Goal: Transaction & Acquisition: Purchase product/service

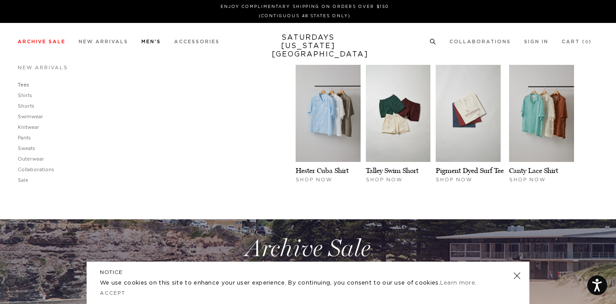
click at [24, 86] on link "Tees" at bounding box center [23, 85] width 11 height 5
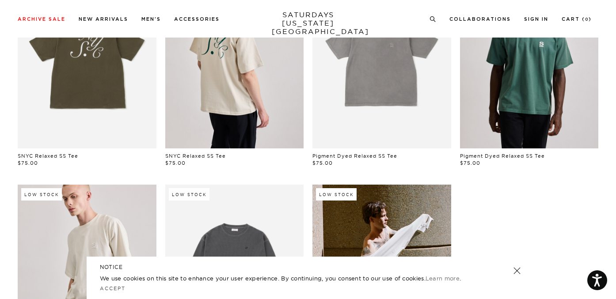
scroll to position [325, 0]
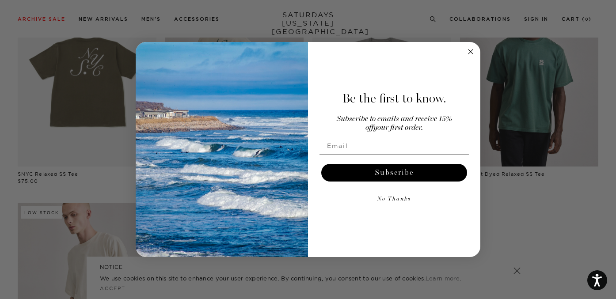
click at [469, 50] on icon "Close dialog" at bounding box center [470, 51] width 4 height 4
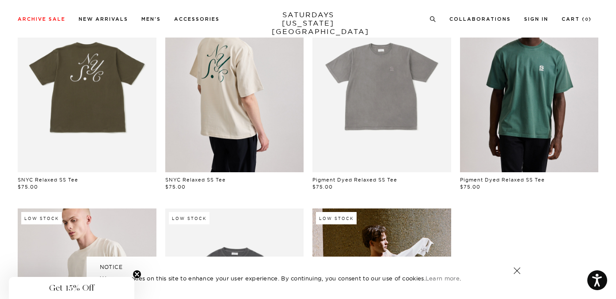
scroll to position [0, 0]
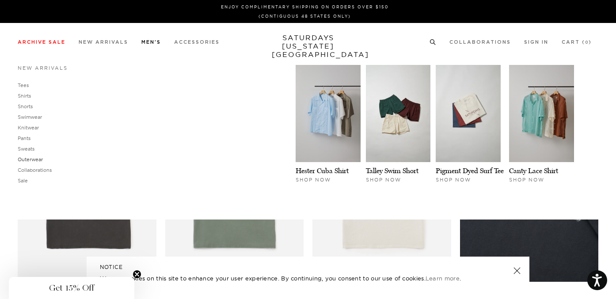
click at [31, 158] on link "Outerwear" at bounding box center [30, 159] width 25 height 6
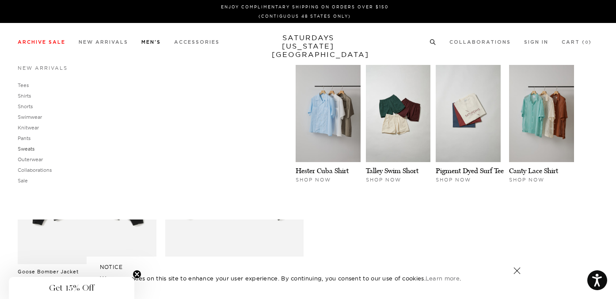
click at [26, 149] on link "Sweats" at bounding box center [26, 149] width 17 height 6
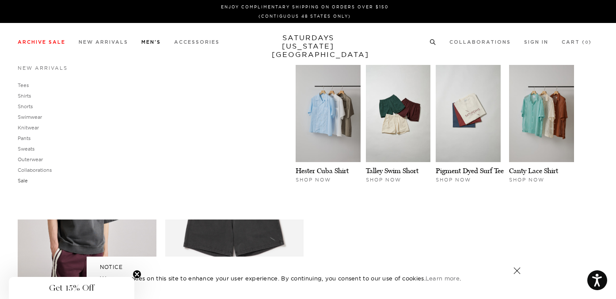
click at [21, 181] on link "Sale" at bounding box center [23, 181] width 10 height 6
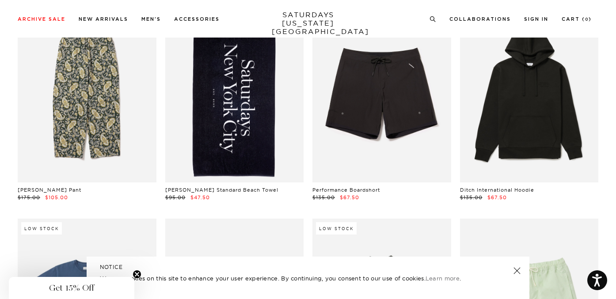
scroll to position [1121, 0]
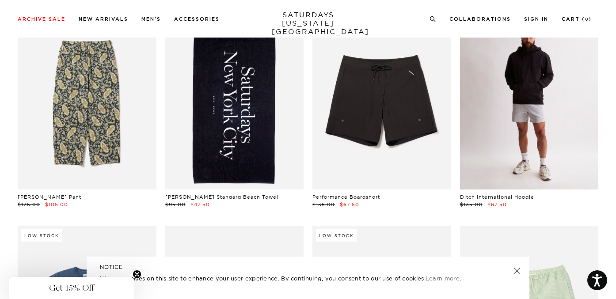
click at [529, 116] on link at bounding box center [529, 103] width 139 height 173
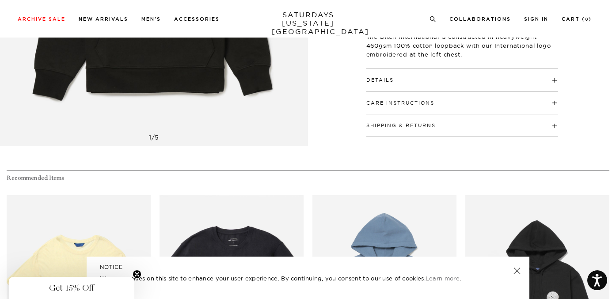
scroll to position [37, 0]
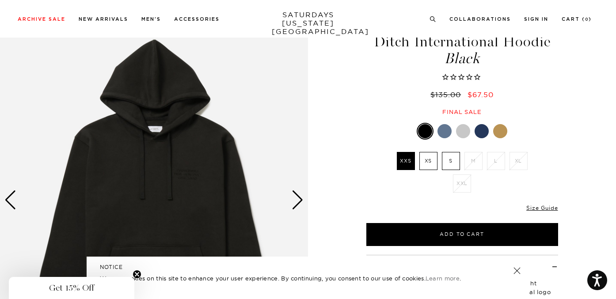
click at [300, 199] on div "Next slide" at bounding box center [298, 199] width 12 height 19
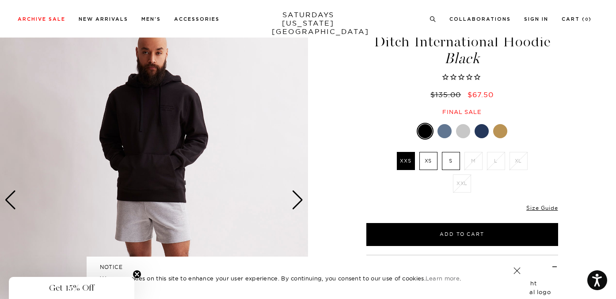
click at [300, 199] on div "Next slide" at bounding box center [298, 199] width 12 height 19
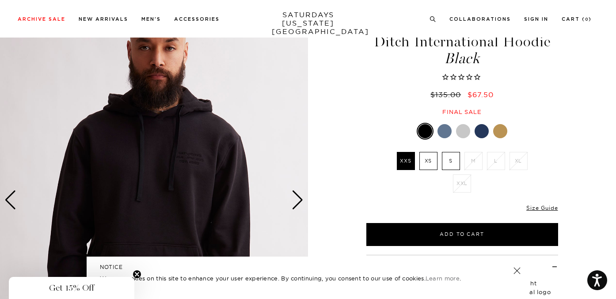
click at [445, 132] on div at bounding box center [444, 131] width 14 height 14
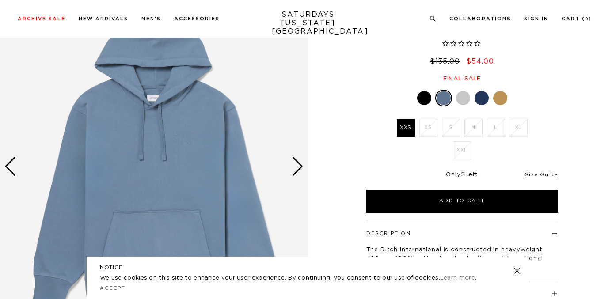
scroll to position [115, 0]
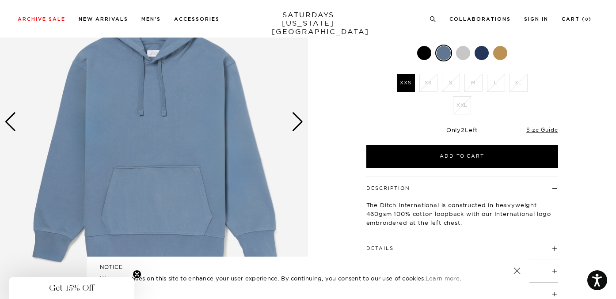
click at [299, 124] on div "Next slide" at bounding box center [298, 121] width 12 height 19
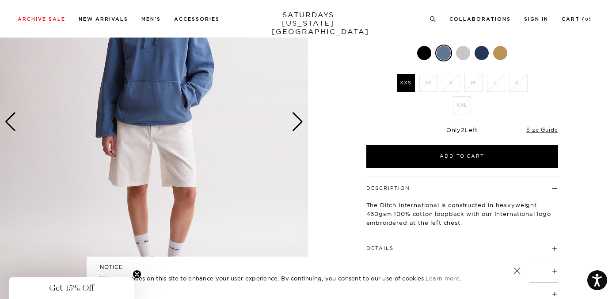
click at [299, 124] on div "Next slide" at bounding box center [298, 121] width 12 height 19
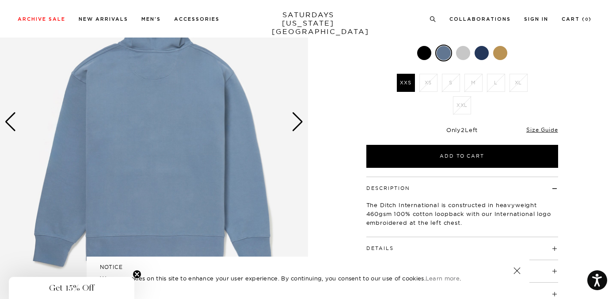
click at [467, 51] on div at bounding box center [463, 53] width 14 height 14
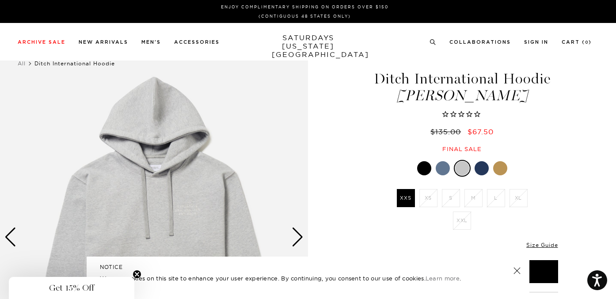
click at [480, 165] on div at bounding box center [481, 168] width 14 height 14
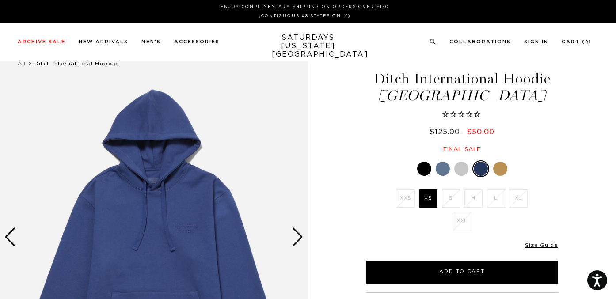
click at [499, 166] on div at bounding box center [500, 169] width 14 height 14
